Goal: Check status: Check status

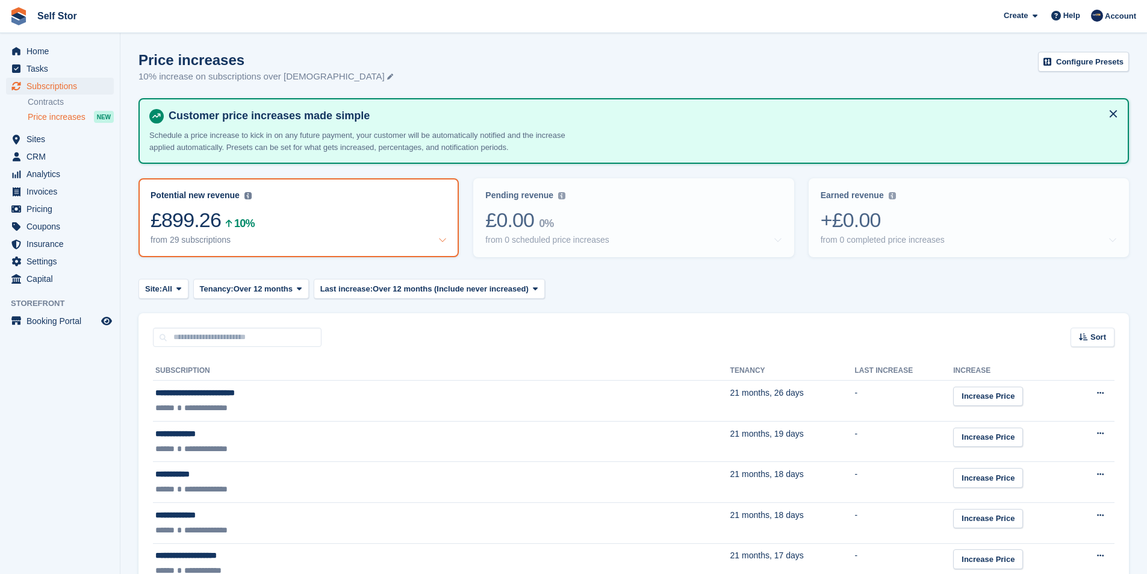
scroll to position [324, 0]
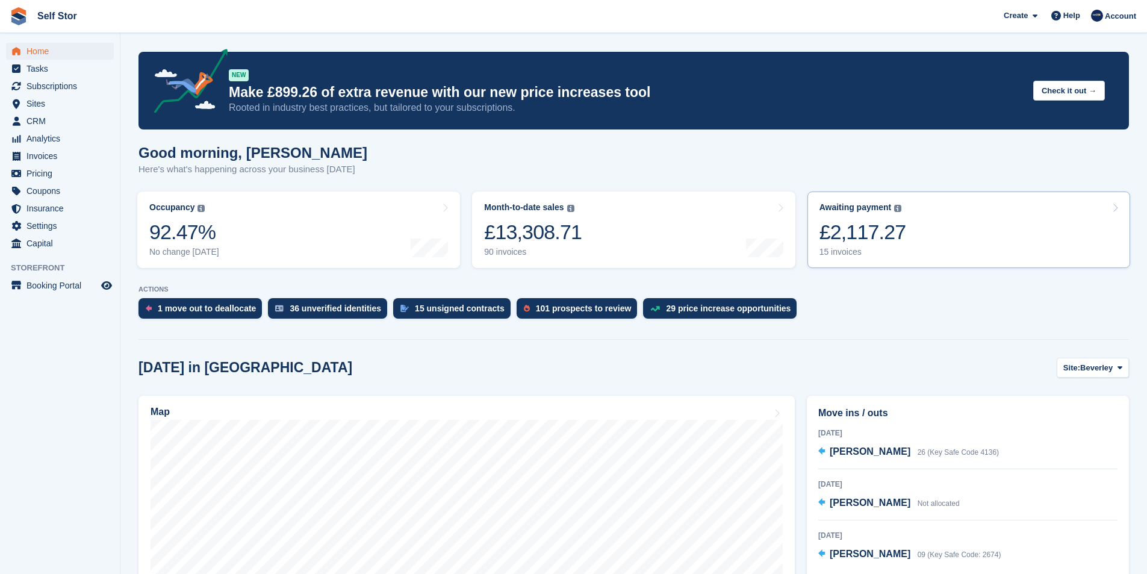
click at [903, 239] on link "Awaiting payment The total outstanding balance on all open invoices. £2,117.27 …" at bounding box center [969, 230] width 323 height 76
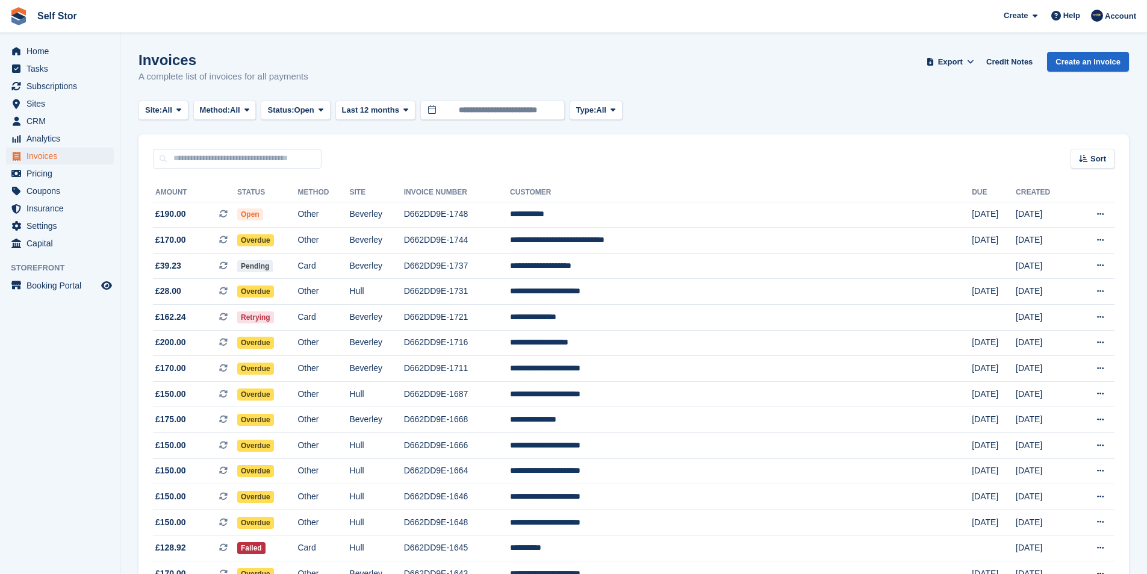
scroll to position [73, 0]
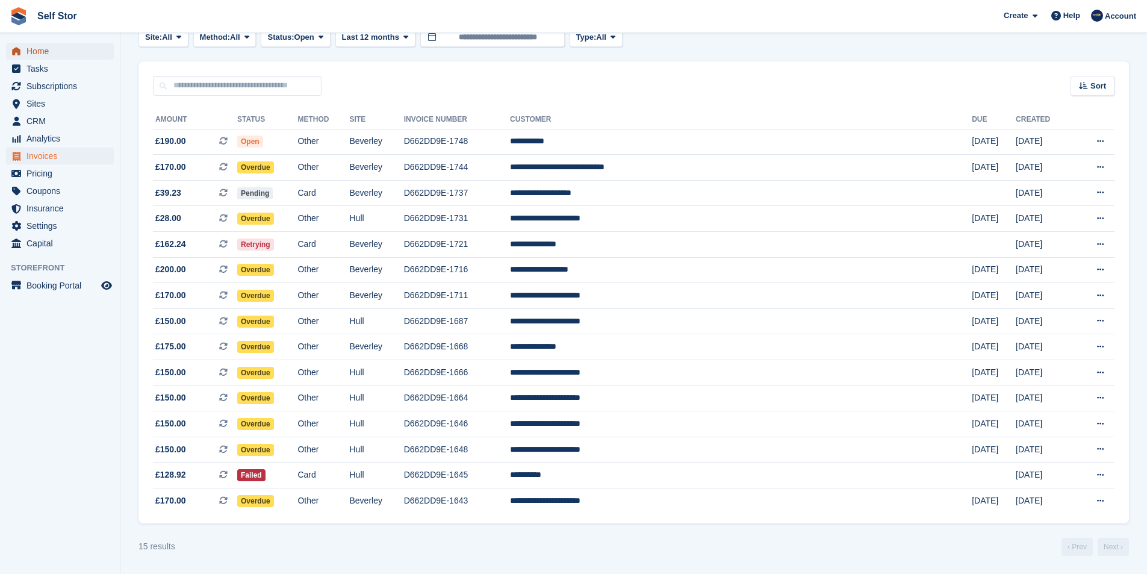
click at [41, 55] on span "Home" at bounding box center [62, 51] width 72 height 17
